Goal: Task Accomplishment & Management: Use online tool/utility

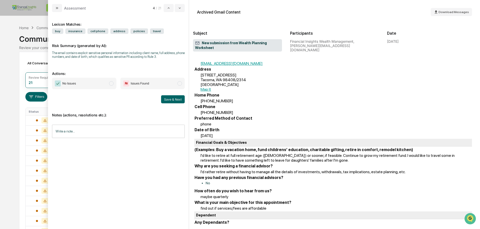
scroll to position [126, 0]
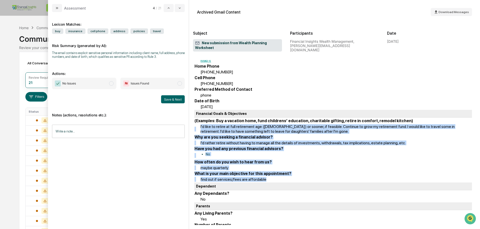
drag, startPoint x: 401, startPoint y: 116, endPoint x: 364, endPoint y: 172, distance: 67.5
click at [352, 171] on td "What is your main objective for this appointment?" at bounding box center [333, 173] width 278 height 5
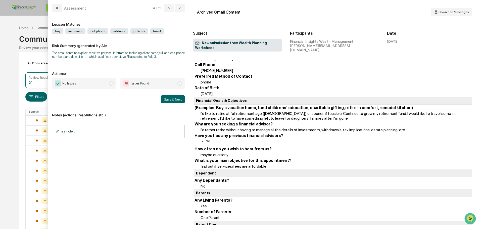
scroll to position [151, 0]
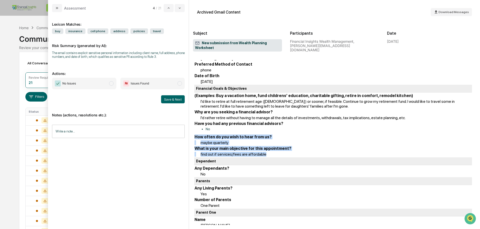
drag, startPoint x: 271, startPoint y: 151, endPoint x: 272, endPoint y: 123, distance: 28.2
click at [276, 127] on td "No" at bounding box center [336, 130] width 272 height 7
drag, startPoint x: 282, startPoint y: 124, endPoint x: 285, endPoint y: 199, distance: 75.5
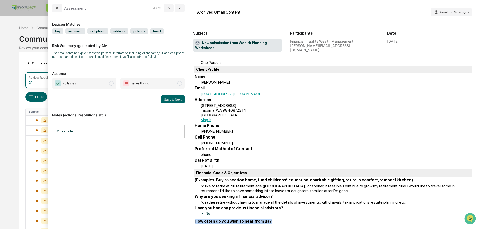
scroll to position [0, 0]
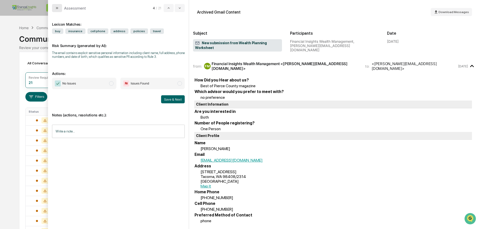
click at [59, 7] on button "modal" at bounding box center [57, 8] width 10 height 8
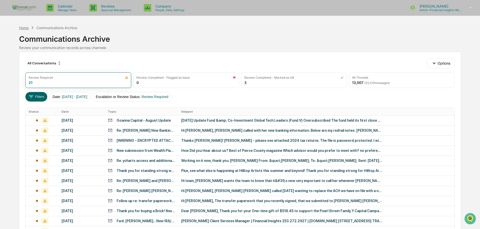
click at [26, 27] on div "Home" at bounding box center [24, 28] width 10 height 4
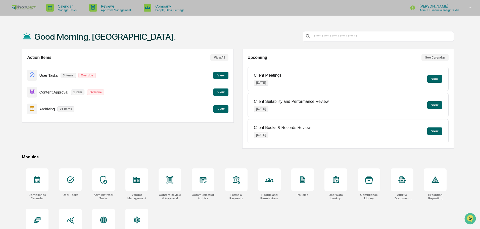
click at [218, 109] on button "View" at bounding box center [221, 109] width 15 height 8
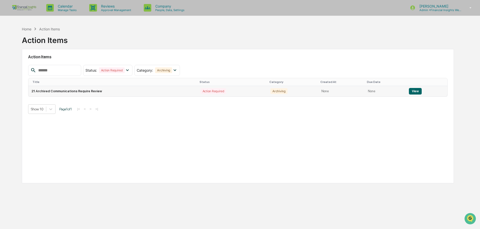
click at [136, 90] on td "21 Archived Communications Require Review" at bounding box center [112, 91] width 169 height 11
click at [409, 91] on button "View" at bounding box center [415, 91] width 13 height 7
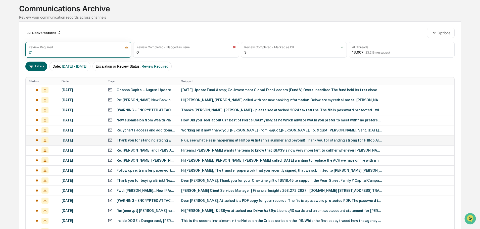
scroll to position [75, 0]
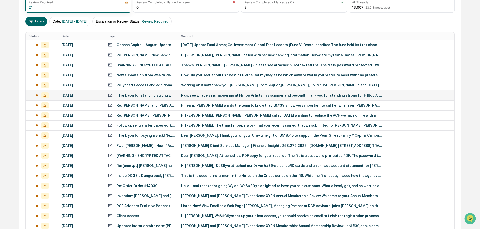
click at [153, 95] on div "Thank you for standing strong with Hilltop Artists students this spring." at bounding box center [146, 95] width 59 height 4
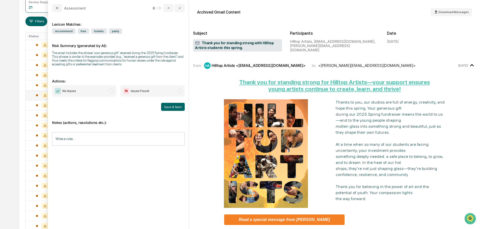
click at [95, 88] on span "No Issues" at bounding box center [84, 91] width 64 height 12
click at [106, 142] on input "Write a note..." at bounding box center [118, 138] width 133 height 13
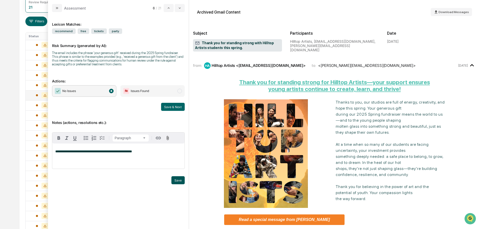
click at [178, 181] on button "Save" at bounding box center [178, 180] width 13 height 8
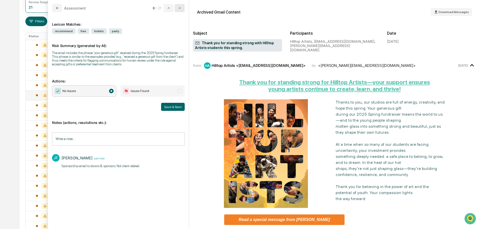
click at [183, 9] on button "modal" at bounding box center [180, 8] width 10 height 8
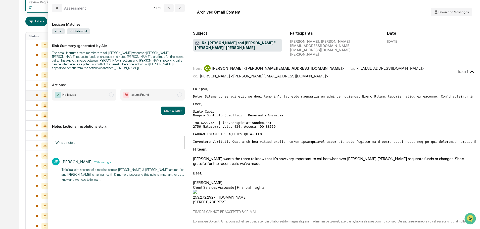
click at [112, 93] on span "modal" at bounding box center [111, 95] width 5 height 5
click at [178, 107] on button "Save & Next" at bounding box center [173, 111] width 24 height 8
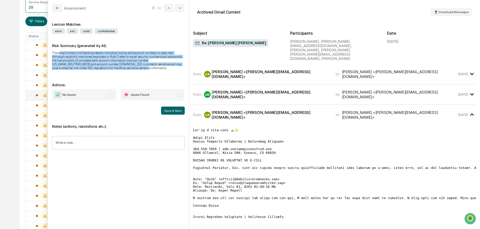
drag, startPoint x: 125, startPoint y: 69, endPoint x: 61, endPoint y: 53, distance: 65.7
click at [61, 53] on div "The email contains full banking details including routing and account numbers i…" at bounding box center [118, 60] width 133 height 19
click at [126, 68] on div "The email contains full banking details including routing and account numbers i…" at bounding box center [118, 60] width 133 height 19
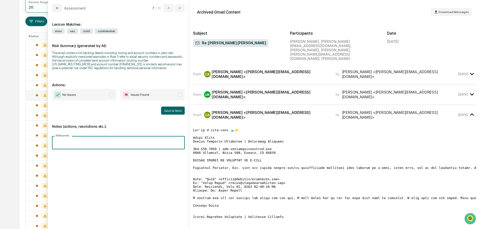
click at [109, 140] on input "Write a note..." at bounding box center [118, 142] width 133 height 13
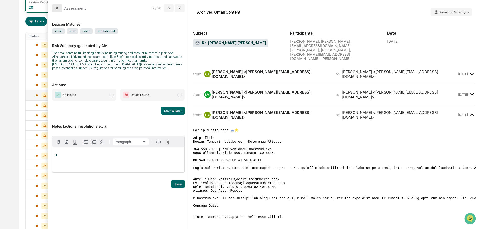
click at [57, 10] on icon "modal" at bounding box center [57, 8] width 4 height 4
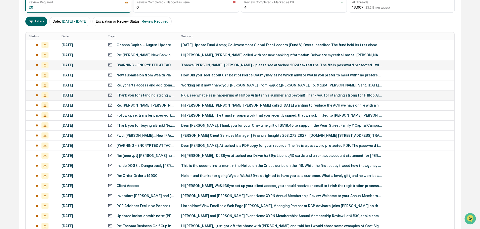
click at [229, 63] on div "Thanks [PERSON_NAME]! [PERSON_NAME] - please see attached 2024 tax returns. The…" at bounding box center [281, 65] width 201 height 4
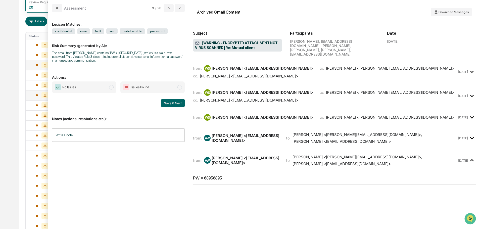
click at [265, 136] on div "AW [PERSON_NAME] <[EMAIL_ADDRESS][DOMAIN_NAME]>" at bounding box center [242, 138] width 76 height 10
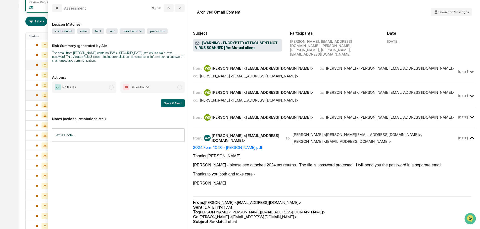
click at [245, 115] on div "[PERSON_NAME] <[EMAIL_ADDRESS][DOMAIN_NAME]>" at bounding box center [263, 117] width 102 height 5
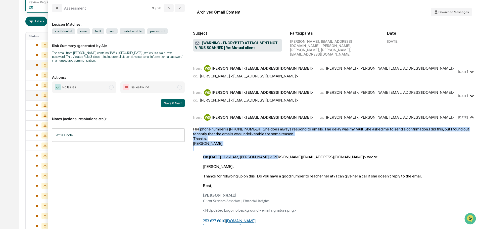
drag, startPoint x: 199, startPoint y: 125, endPoint x: 269, endPoint y: 148, distance: 73.9
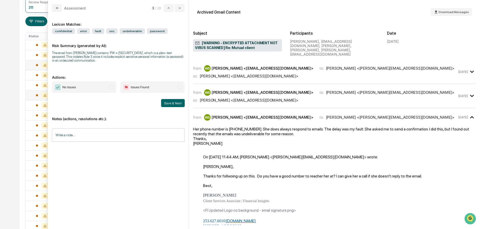
click at [283, 98] on div "cc: [PERSON_NAME] <[EMAIL_ADDRESS][DOMAIN_NAME]>" at bounding box center [325, 100] width 264 height 5
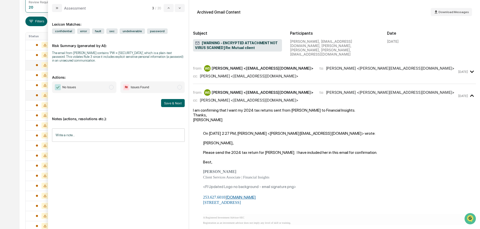
click at [267, 67] on div "WS [PERSON_NAME] <[EMAIL_ADDRESS][DOMAIN_NAME]>" at bounding box center [258, 68] width 109 height 7
